Goal: Task Accomplishment & Management: Manage account settings

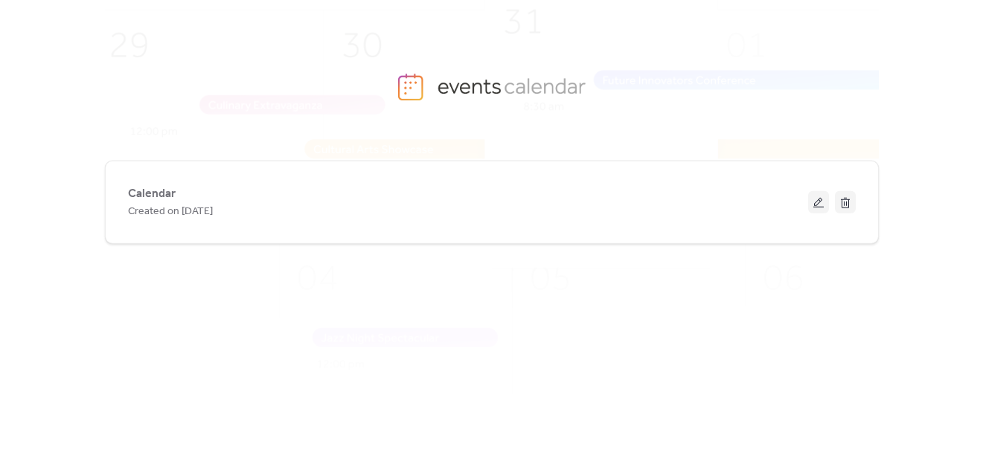
click at [317, 187] on div "Calendar Created on [DATE]" at bounding box center [468, 203] width 680 height 36
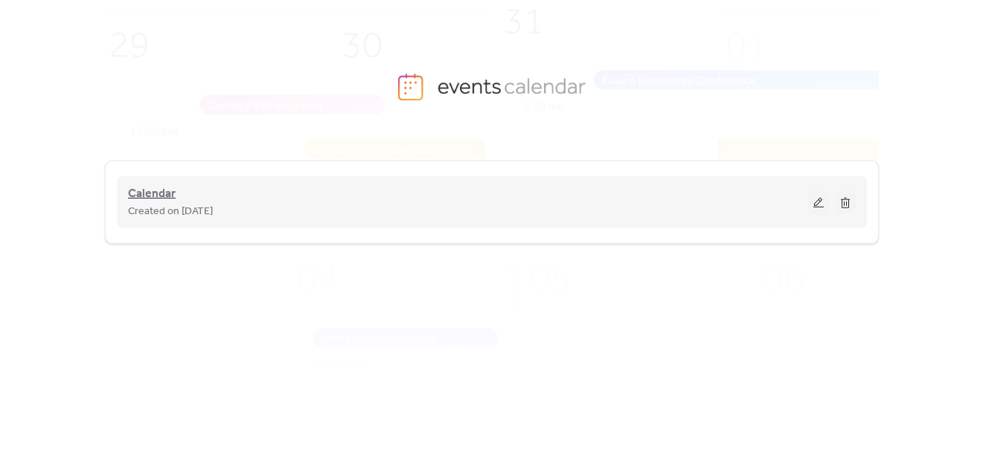
click at [138, 190] on span "Calendar" at bounding box center [152, 194] width 48 height 18
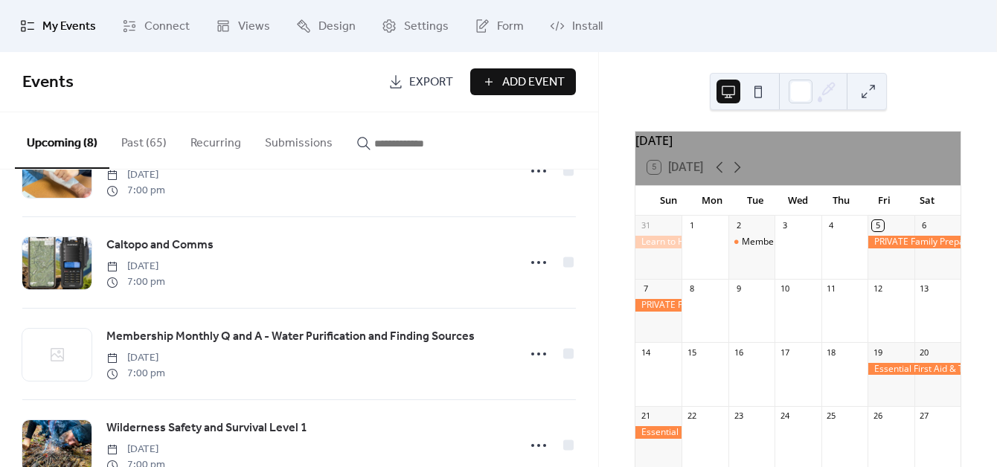
scroll to position [186, 0]
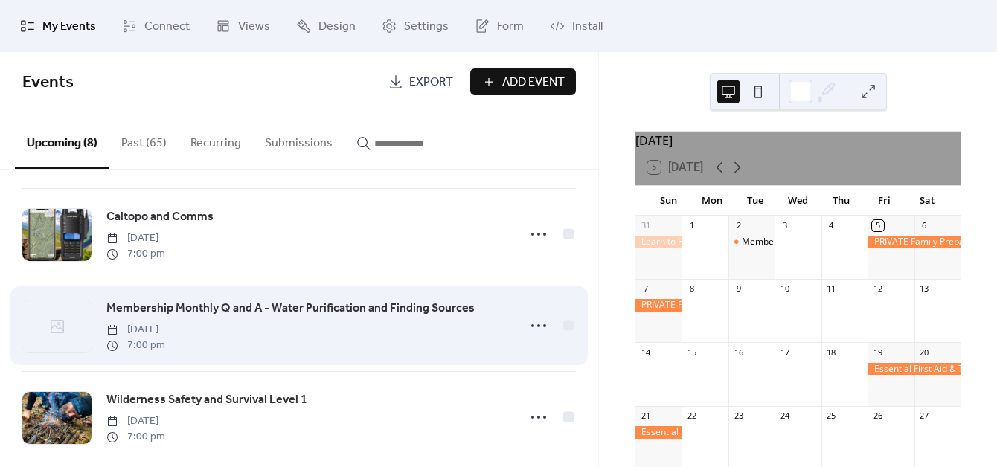
click at [235, 316] on span "Membership Monthly Q and A - Water Purification and Finding Sources" at bounding box center [290, 309] width 368 height 18
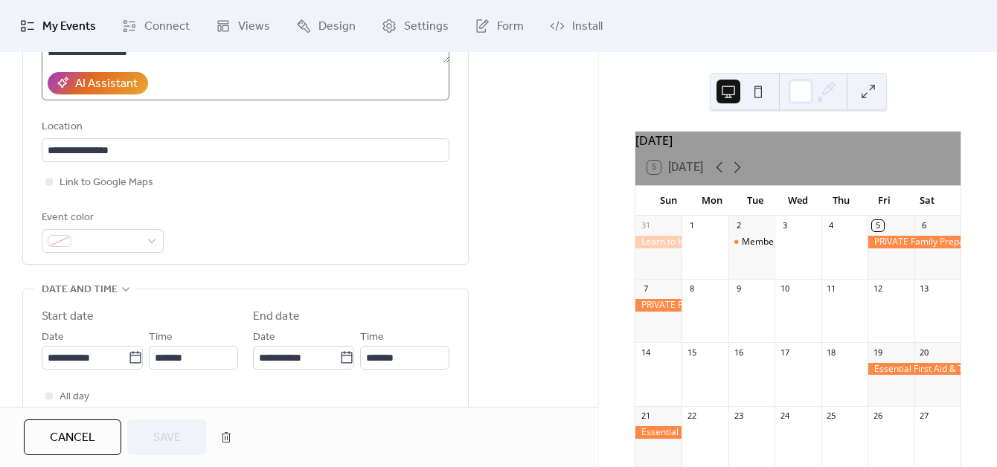
scroll to position [372, 0]
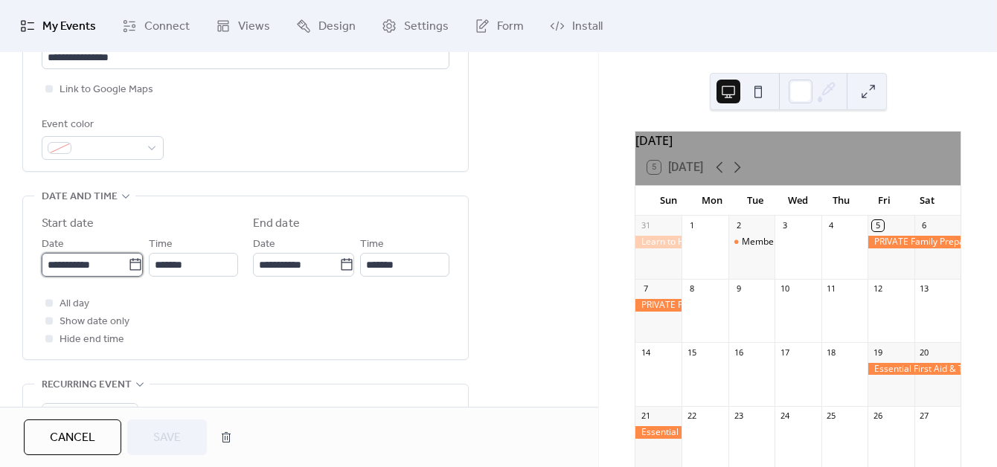
click at [97, 266] on body "**********" at bounding box center [498, 233] width 997 height 467
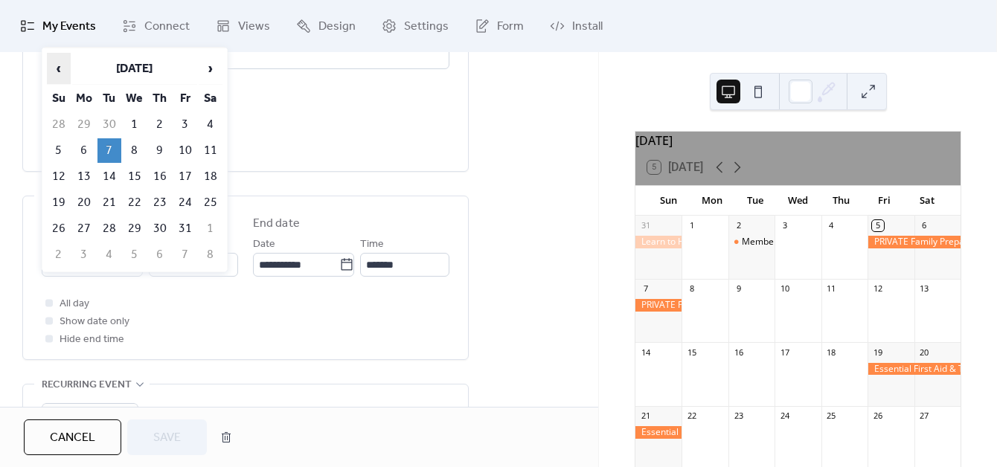
click at [59, 75] on span "‹" at bounding box center [59, 69] width 22 height 30
click at [113, 171] on td "16" at bounding box center [109, 176] width 24 height 25
type input "**********"
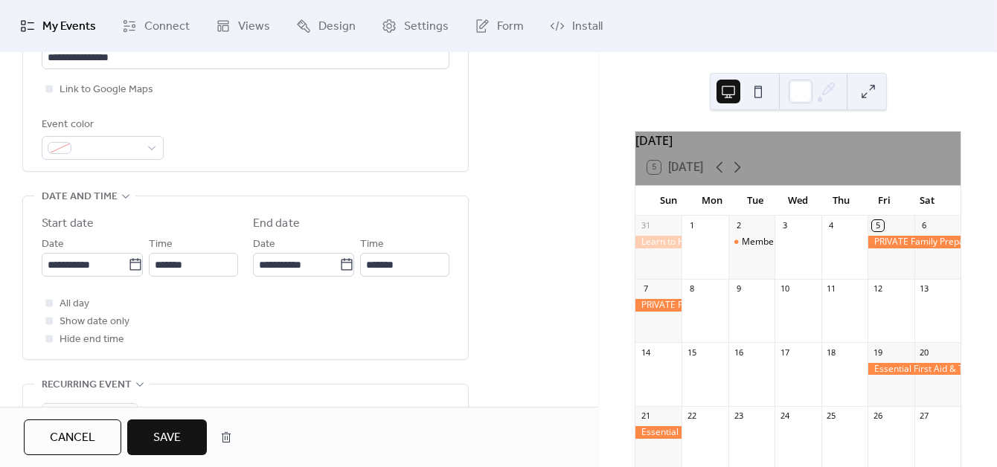
click at [189, 435] on button "Save" at bounding box center [167, 438] width 80 height 36
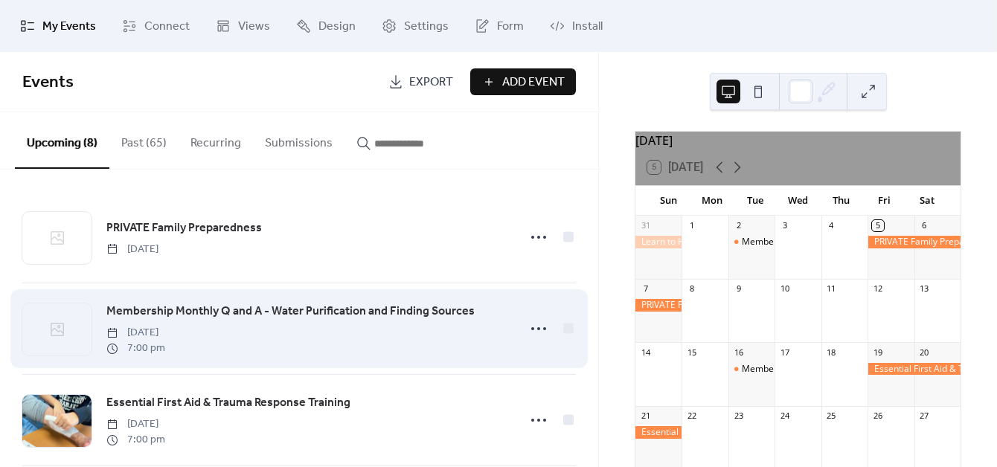
click at [63, 332] on icon at bounding box center [57, 329] width 13 height 13
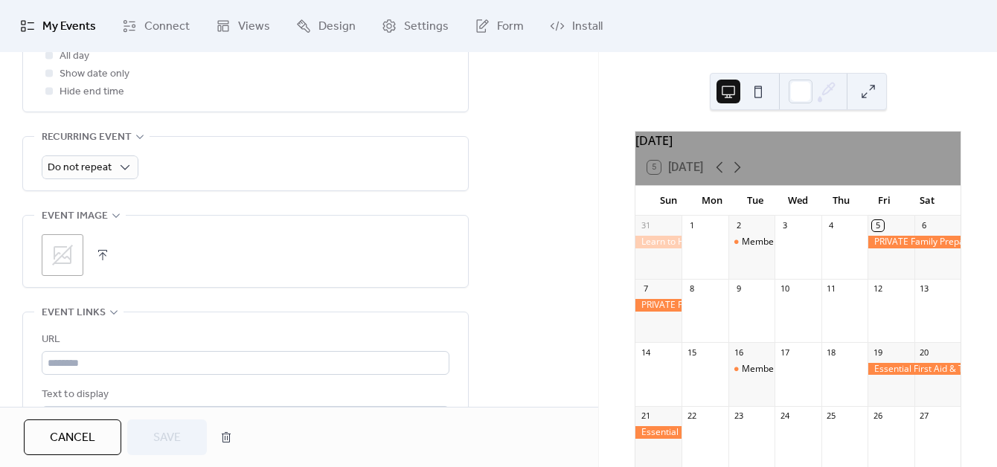
scroll to position [651, 0]
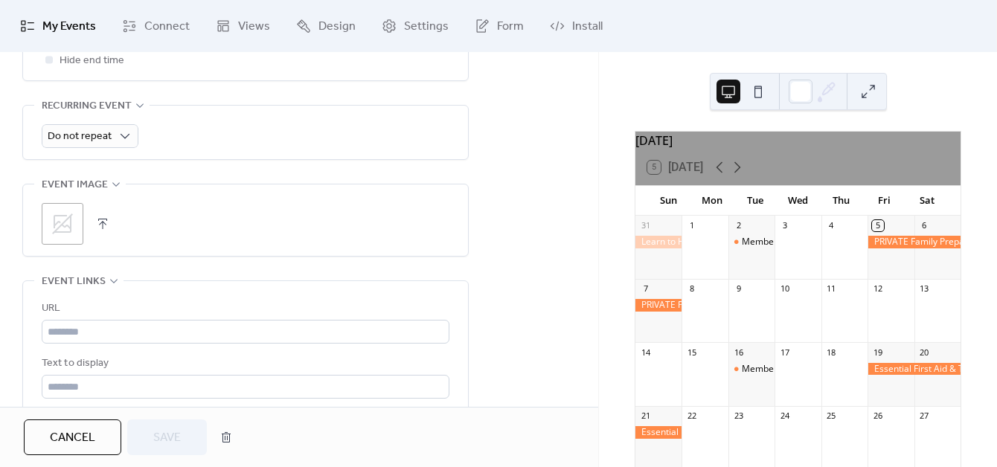
click at [74, 222] on div ";" at bounding box center [63, 224] width 42 height 42
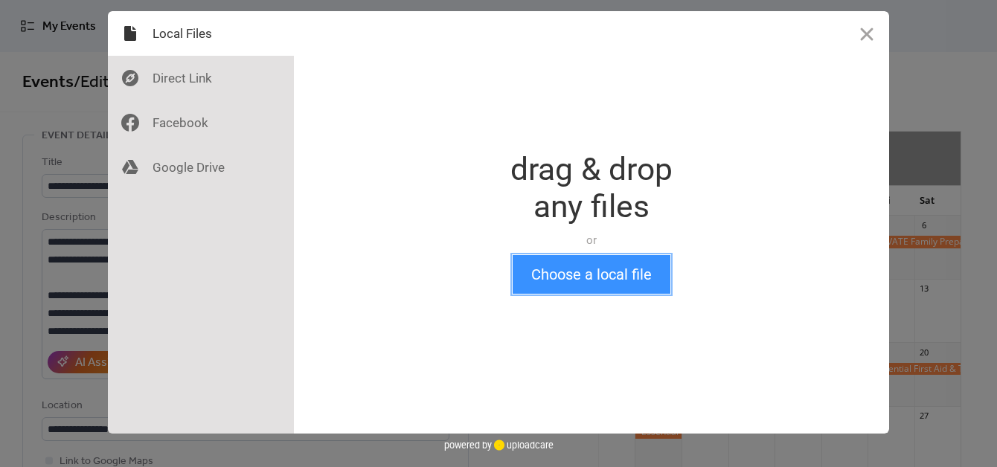
click at [598, 275] on button "Choose a local file" at bounding box center [592, 274] width 158 height 39
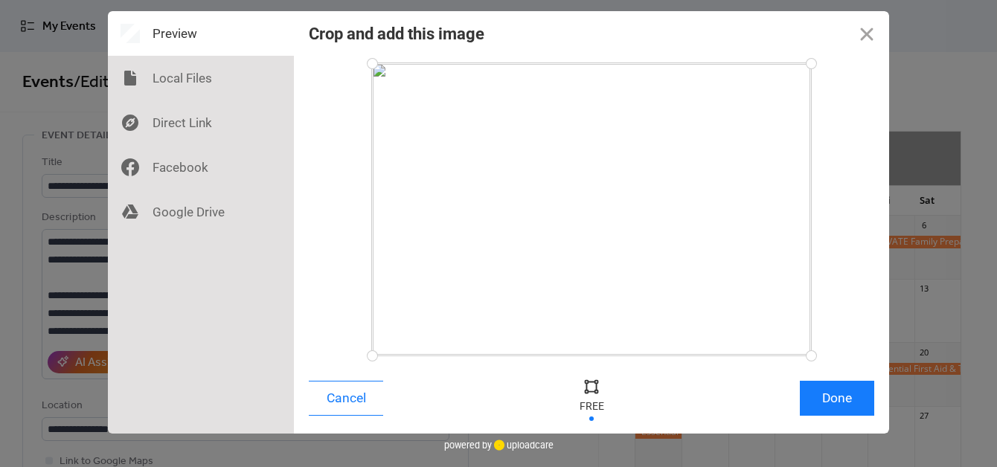
click at [589, 384] on div at bounding box center [591, 386] width 22 height 22
drag, startPoint x: 810, startPoint y: 64, endPoint x: 761, endPoint y: 76, distance: 49.8
click at [761, 76] on div at bounding box center [772, 77] width 26 height 26
drag, startPoint x: 371, startPoint y: 73, endPoint x: 422, endPoint y: 61, distance: 52.0
click at [422, 61] on div at bounding box center [422, 64] width 26 height 26
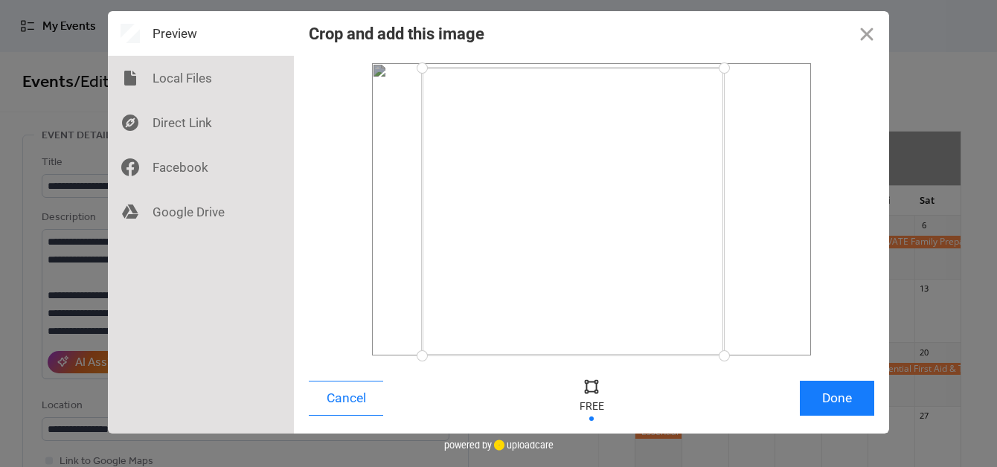
drag, startPoint x: 760, startPoint y: 62, endPoint x: 724, endPoint y: 68, distance: 36.9
click at [724, 68] on div at bounding box center [724, 68] width 26 height 26
click at [839, 400] on button "Done" at bounding box center [837, 398] width 74 height 35
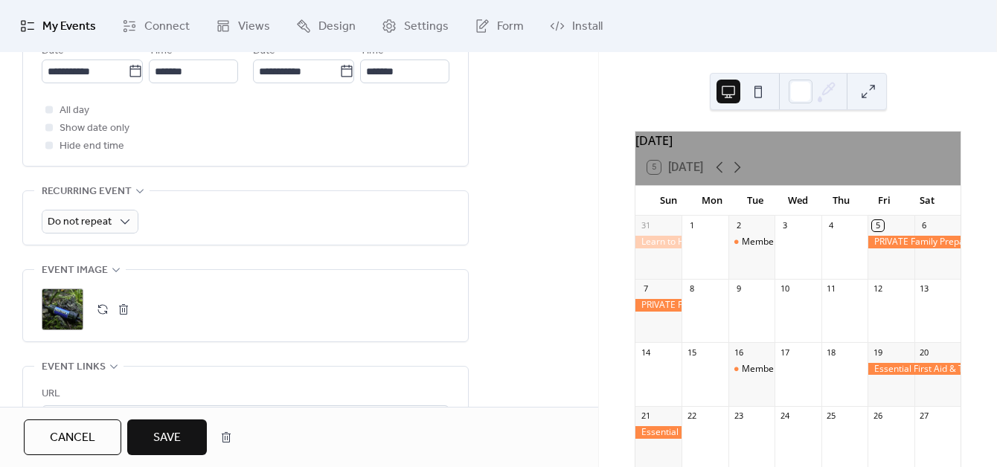
scroll to position [744, 0]
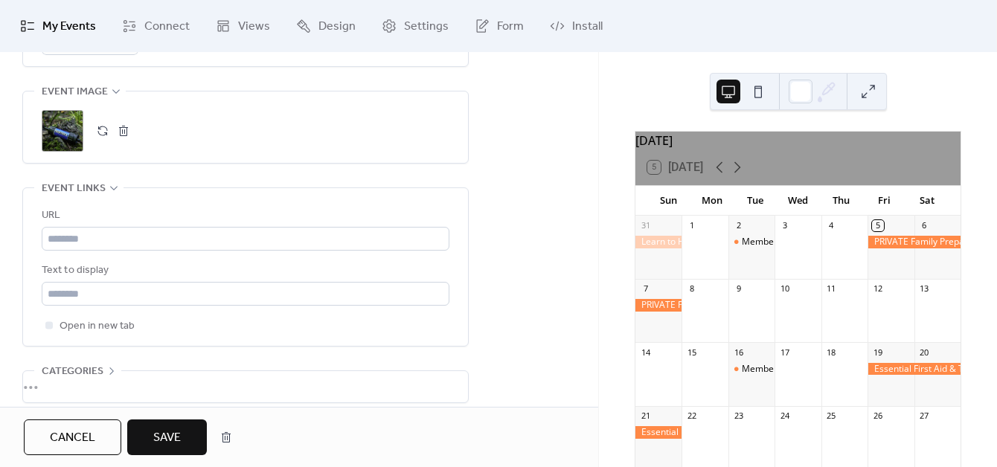
click at [176, 436] on span "Save" at bounding box center [167, 438] width 28 height 18
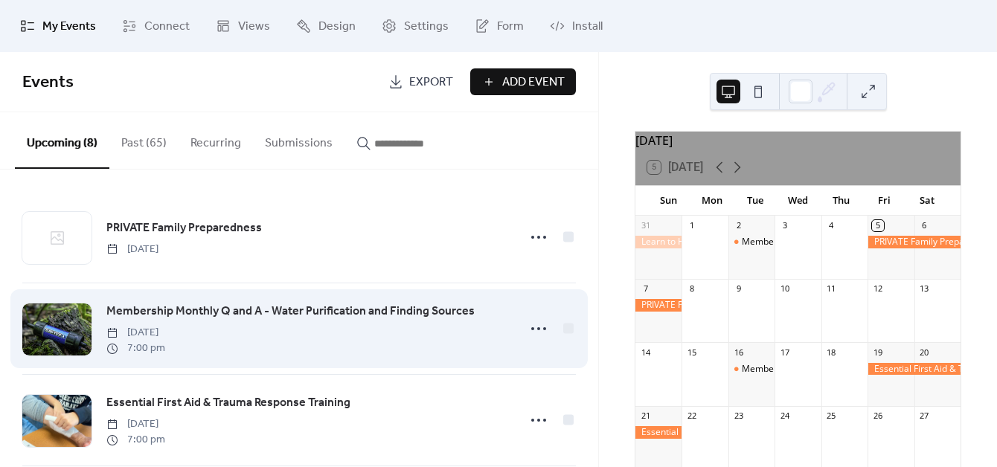
scroll to position [93, 0]
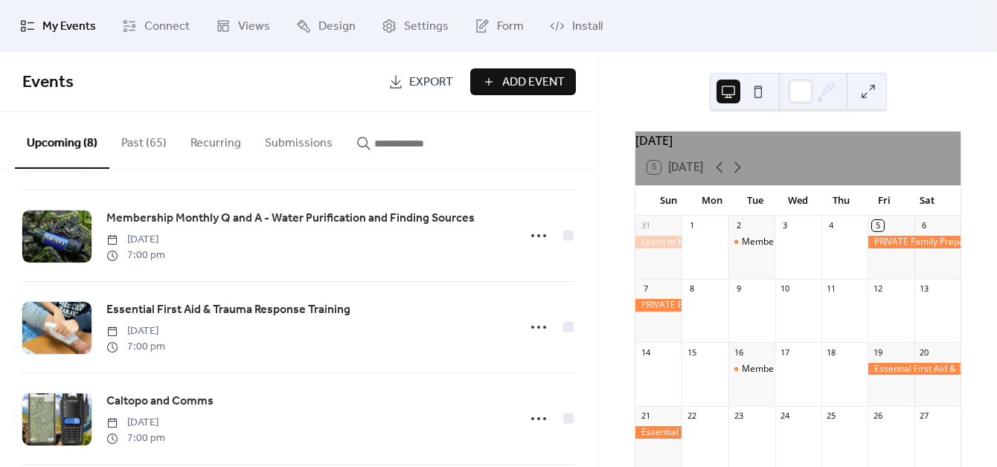
click at [123, 144] on button "Past (65)" at bounding box center [143, 139] width 69 height 55
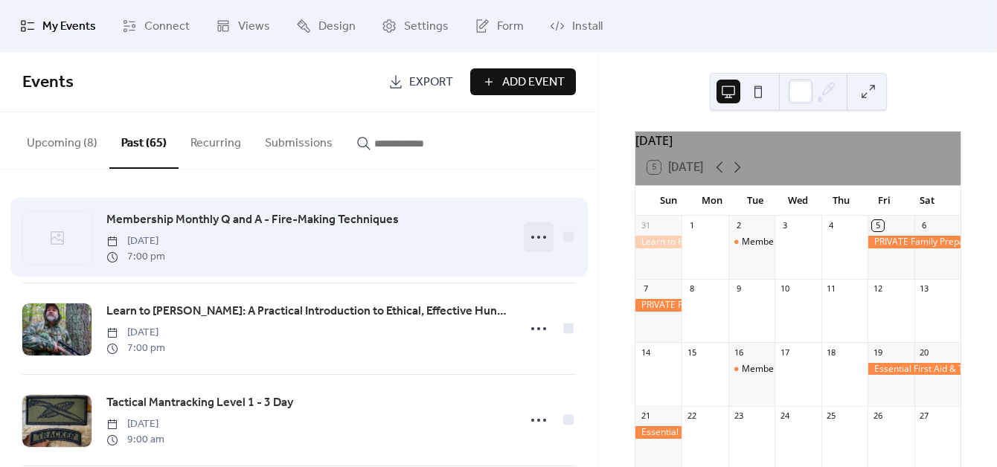
click at [536, 246] on icon at bounding box center [539, 237] width 24 height 24
